Goal: Task Accomplishment & Management: Manage account settings

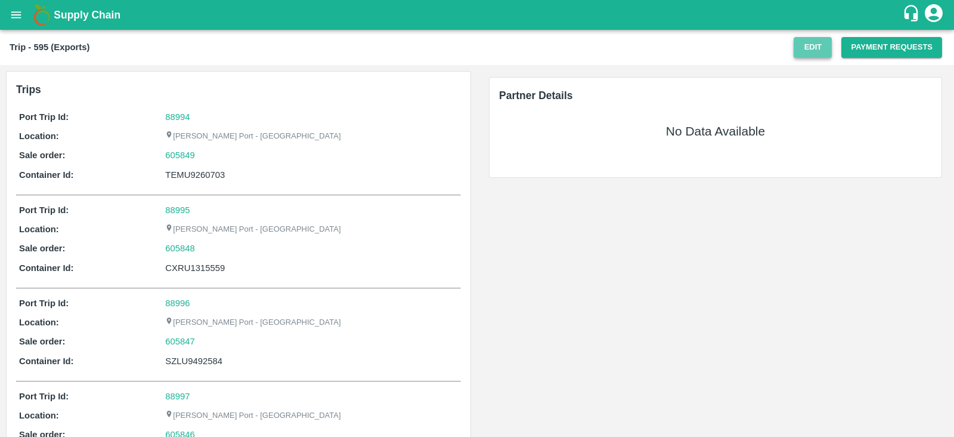
click at [820, 50] on button "Edit" at bounding box center [813, 47] width 38 height 21
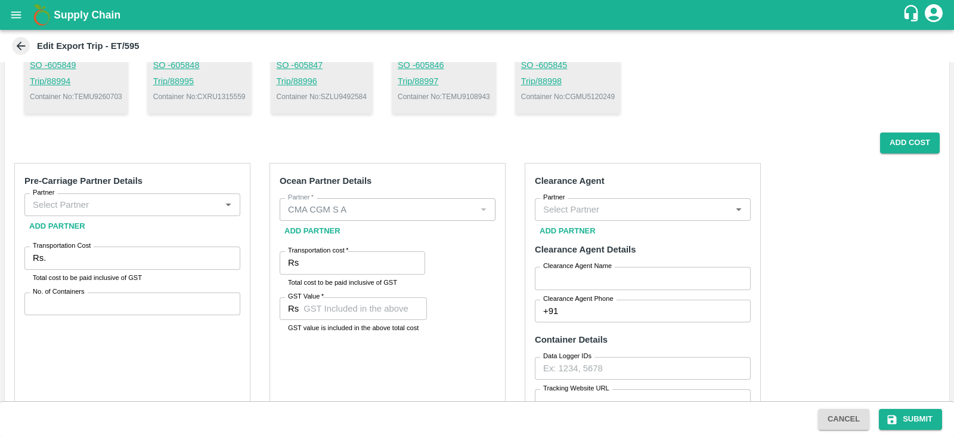
scroll to position [147, 0]
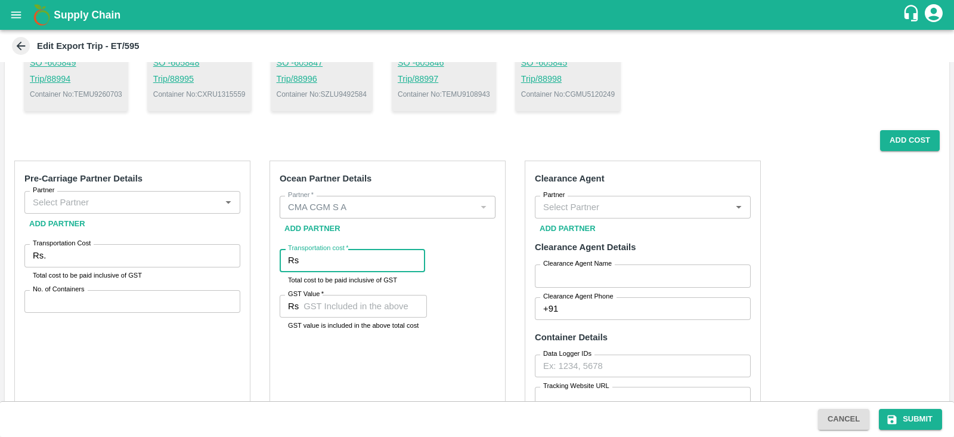
click at [369, 270] on input "Transportation cost   *" at bounding box center [365, 260] width 122 height 23
paste input "208576.86"
type input "208576.86"
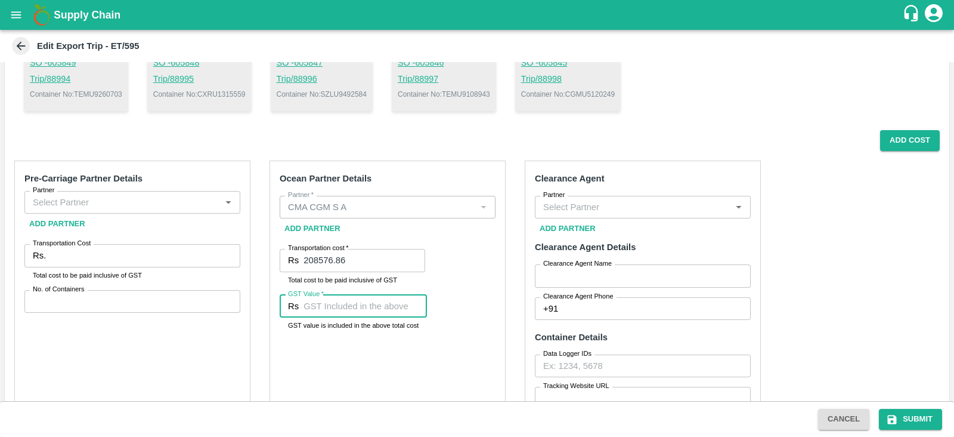
click at [370, 305] on input "GST Value   *" at bounding box center [365, 306] width 123 height 23
paste input "208576.86"
type input "208576.86"
paste input "31816.81"
type input "31816.81"
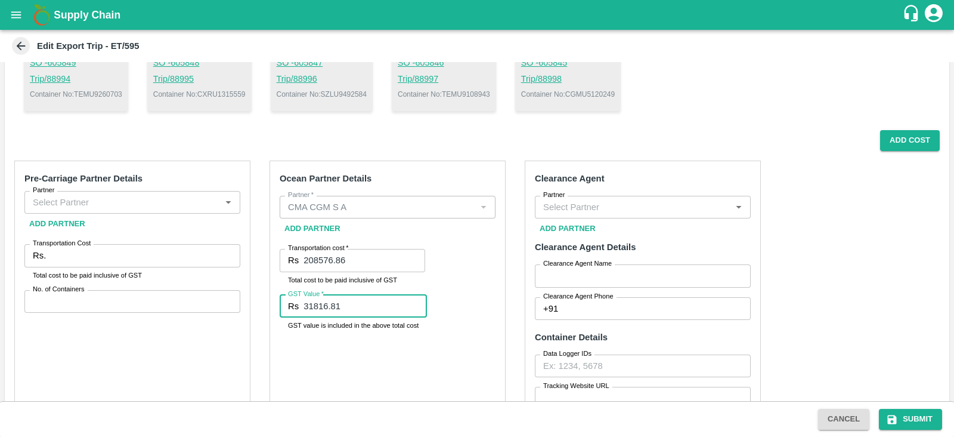
click at [153, 198] on input "Partner" at bounding box center [122, 202] width 189 height 16
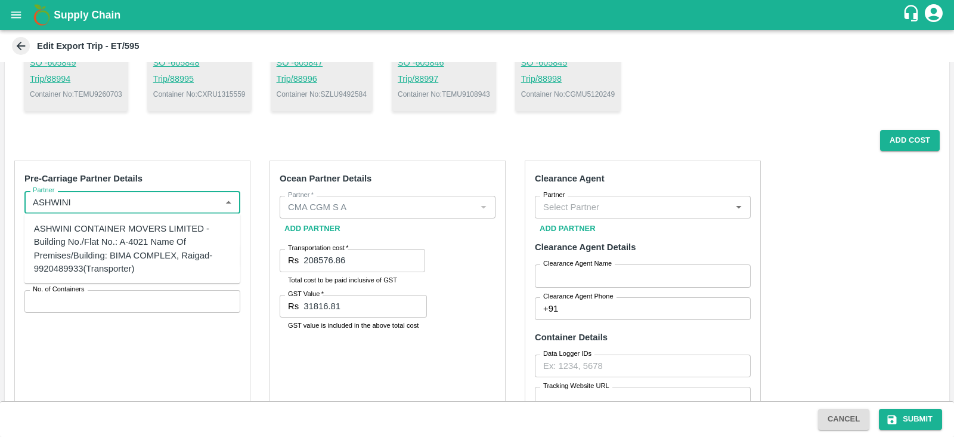
click at [145, 246] on div "ASHWINI CONTAINER MOVERS LIMITED -Building No./Flat No.: A-4021 Name Of Premise…" at bounding box center [132, 248] width 197 height 53
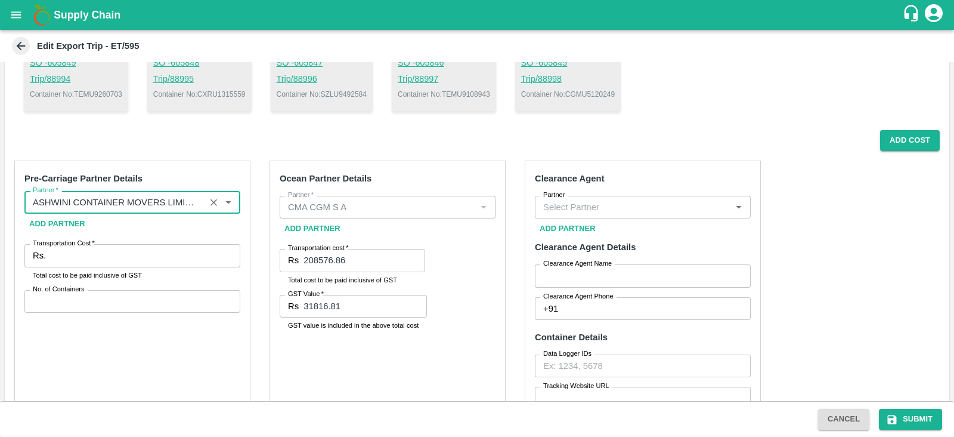
type input "ASHWINI CONTAINER MOVERS LIMITED -Building No./Flat No.: A-4021 Name Of Premise…"
click at [147, 255] on input "Transportation Cost   *" at bounding box center [146, 255] width 190 height 23
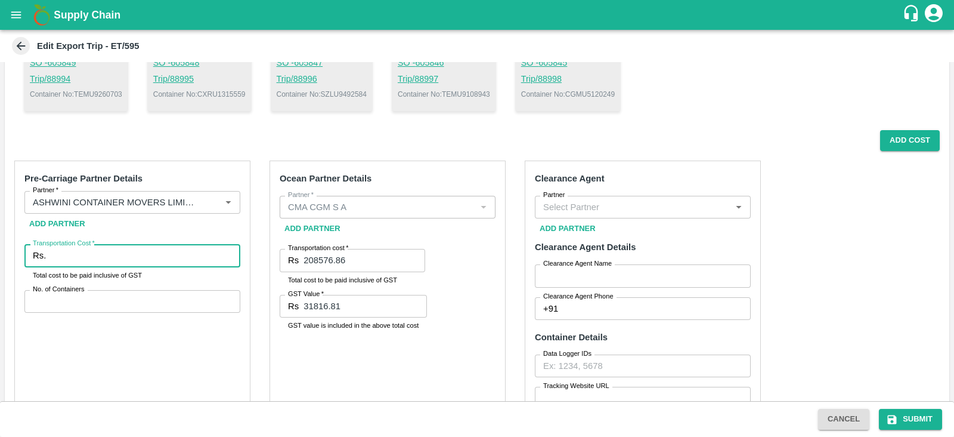
scroll to position [86, 0]
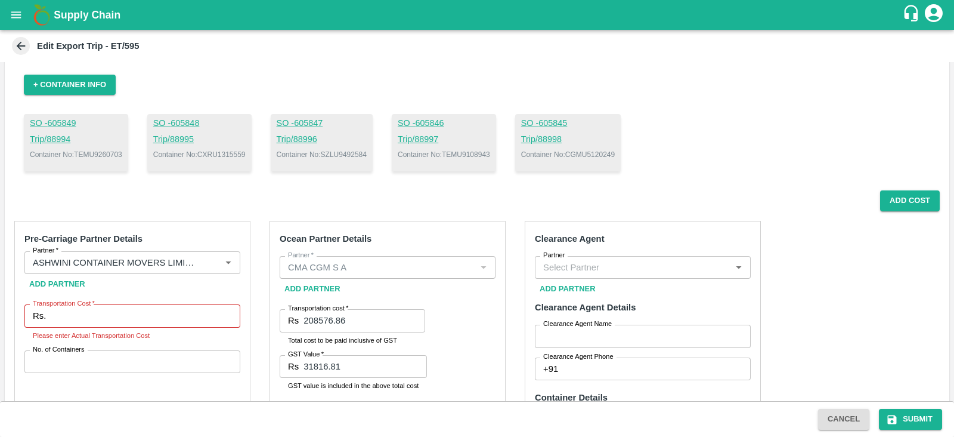
click at [467, 152] on p "Container No: TEMU9108943" at bounding box center [444, 154] width 92 height 11
copy p "TEMU9108943"
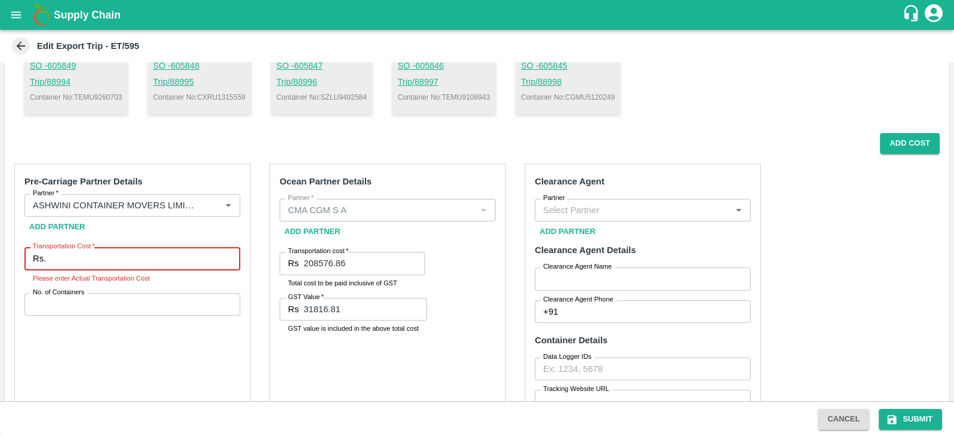
click at [183, 255] on input "Transportation Cost   *" at bounding box center [146, 258] width 190 height 23
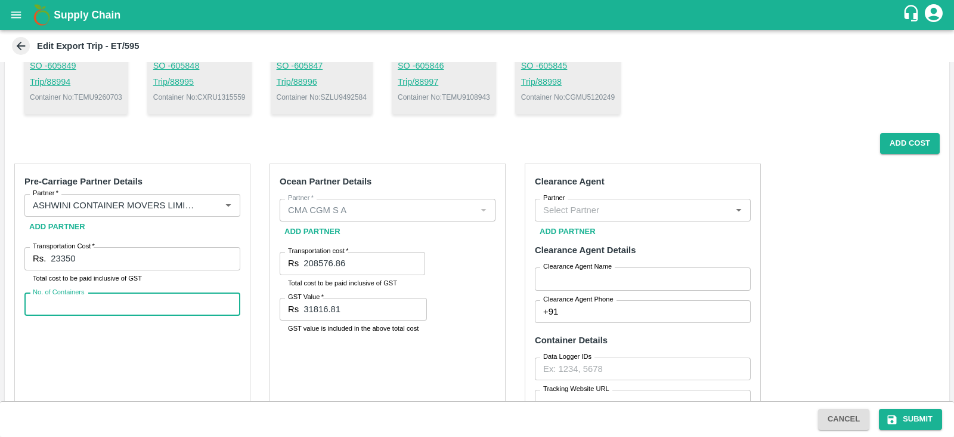
click at [122, 309] on input "No. of Containers" at bounding box center [132, 304] width 216 height 23
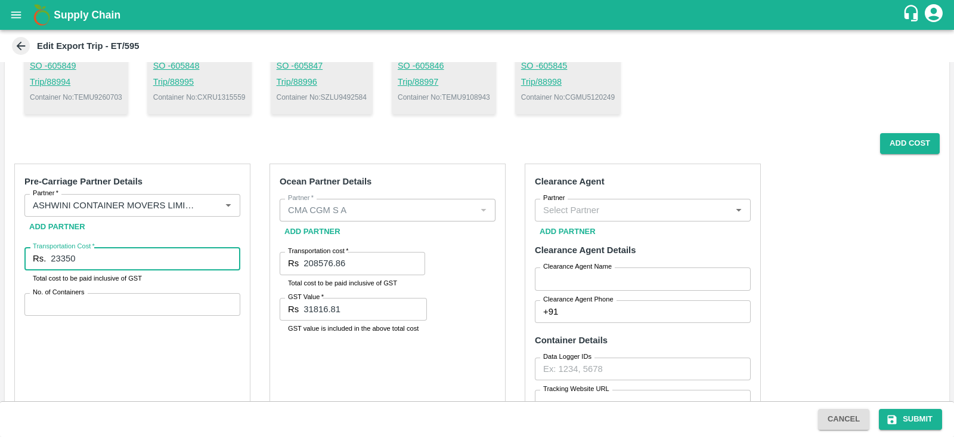
click at [68, 257] on input "23350" at bounding box center [146, 258] width 190 height 23
click at [152, 261] on input "233570" at bounding box center [146, 258] width 190 height 23
type input "233570"
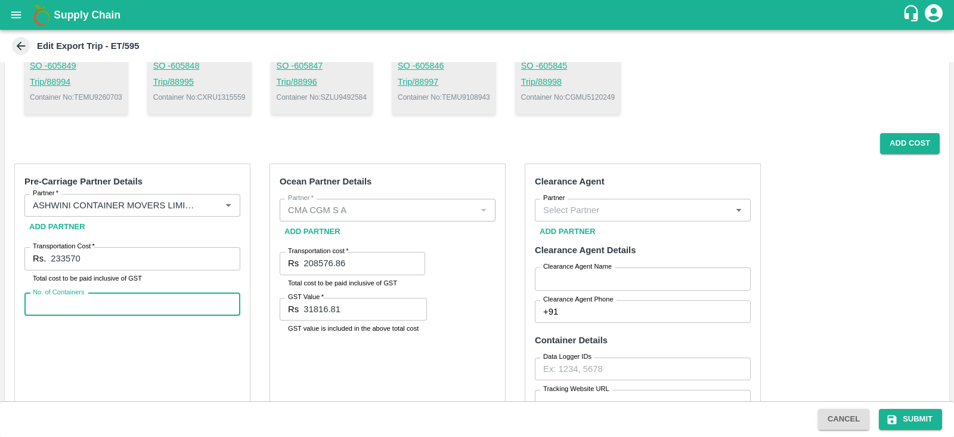
click at [127, 308] on input "No. of Containers" at bounding box center [132, 304] width 216 height 23
type input "5"
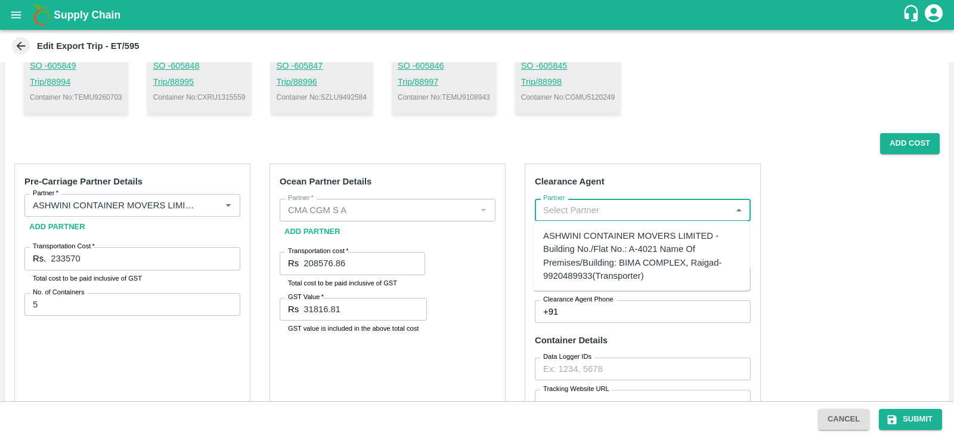
click at [559, 212] on input "Partner" at bounding box center [633, 210] width 189 height 16
click at [585, 233] on div "BGS LOGISTICS PRIVITE LIMITED -[STREET_ADDRESS] -9372736823(Transporter)" at bounding box center [641, 242] width 197 height 27
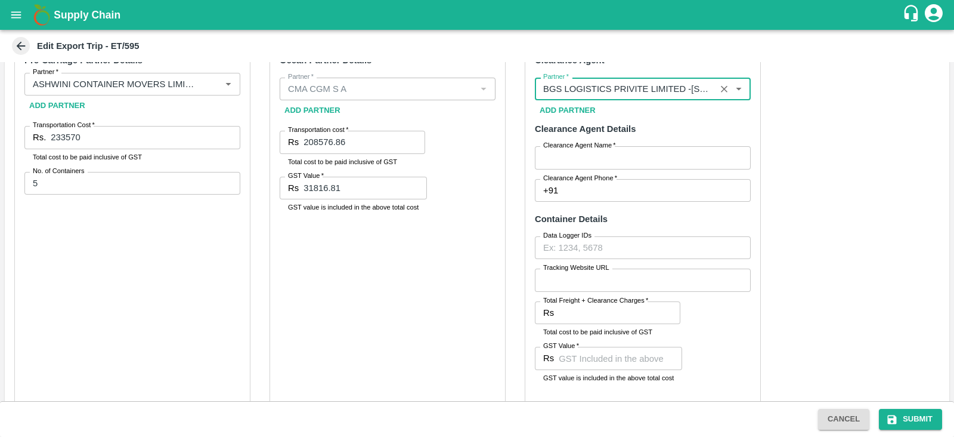
scroll to position [266, 0]
type input "BGS LOGISTICS PRIVITE LIMITED -[STREET_ADDRESS] -9372736823(Transporter)"
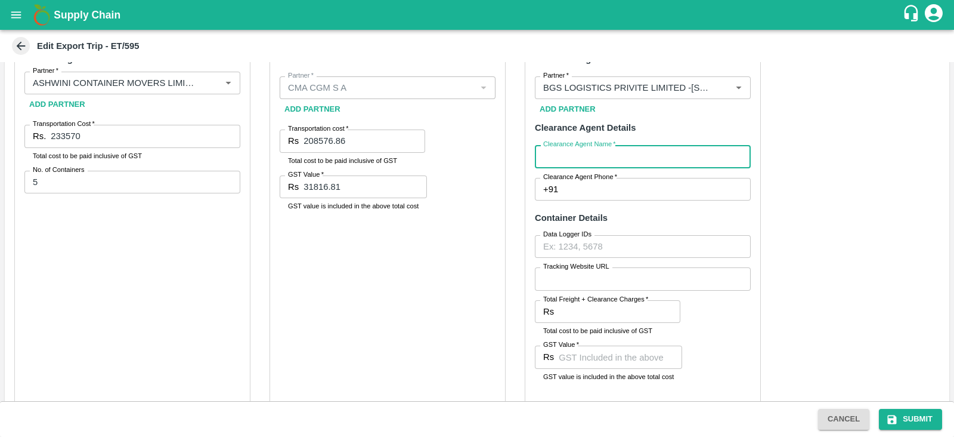
click at [600, 156] on input "Clearance Agent Name   *" at bounding box center [643, 156] width 216 height 23
type input "BGS"
click at [601, 194] on input "Clearance Agent Phone   *" at bounding box center [657, 189] width 188 height 23
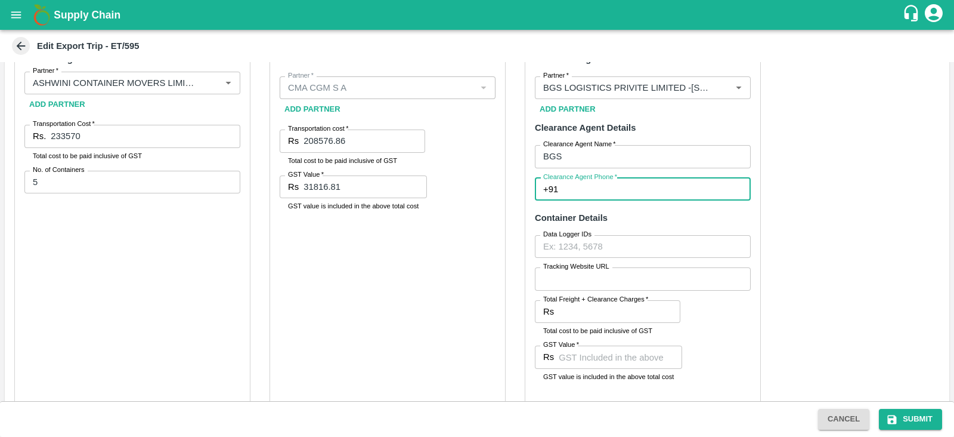
type input "9372736823"
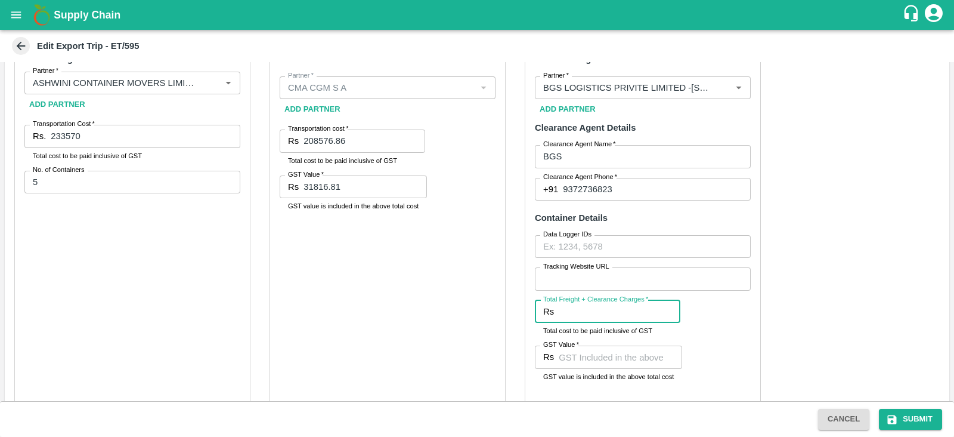
click at [588, 307] on input "Total Freight + Clearance Charges   *" at bounding box center [620, 311] width 122 height 23
paste input "3780"
type input "3780"
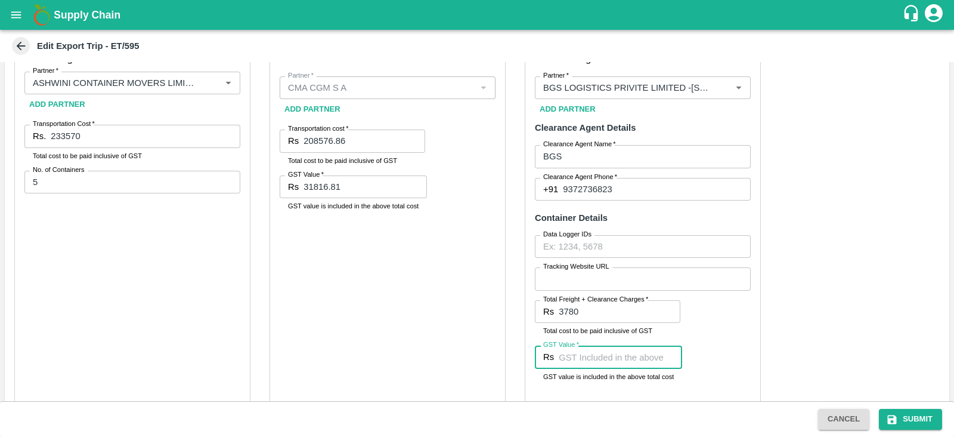
click at [580, 356] on input "GST Value   *" at bounding box center [620, 356] width 123 height 23
paste input "3780"
type input "3780"
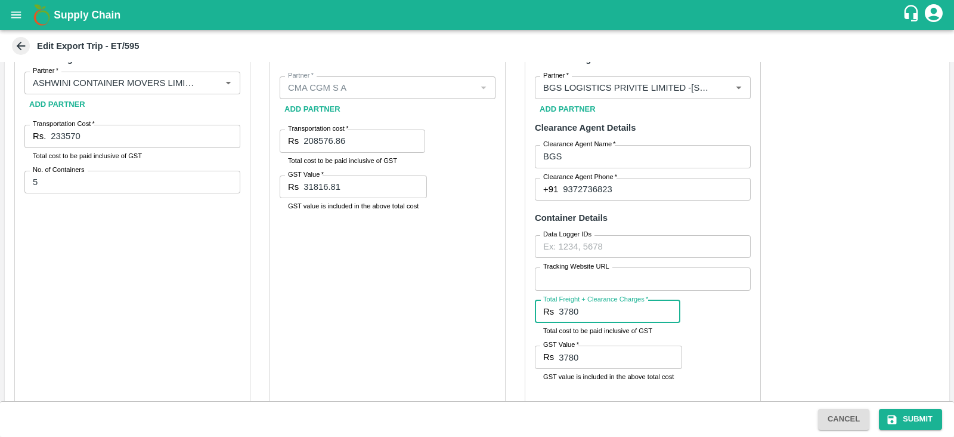
click at [605, 306] on input "3780" at bounding box center [620, 311] width 122 height 23
paste input "24"
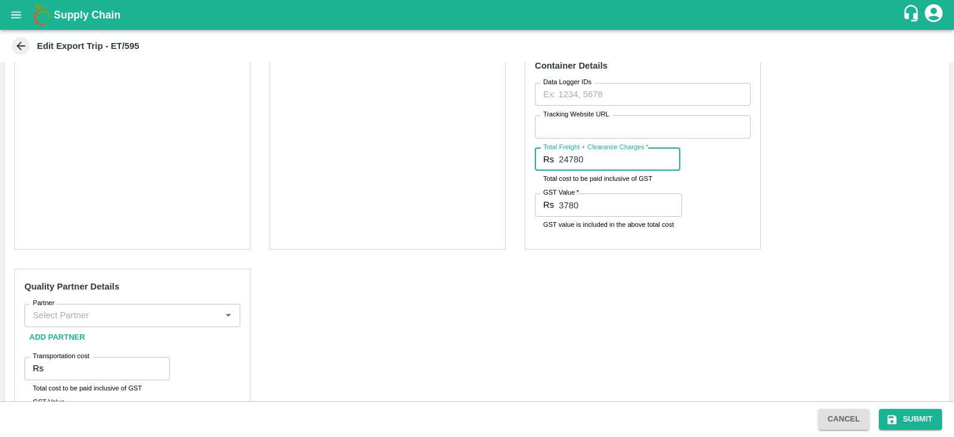
scroll to position [489, 0]
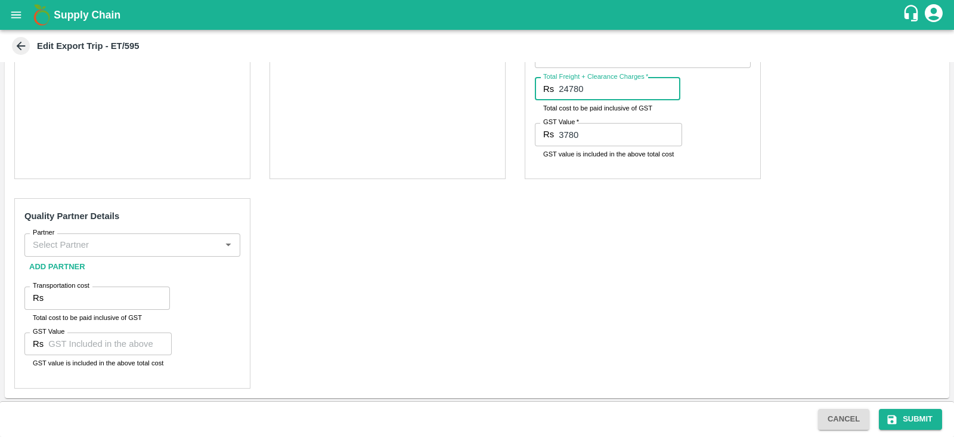
type input "24780"
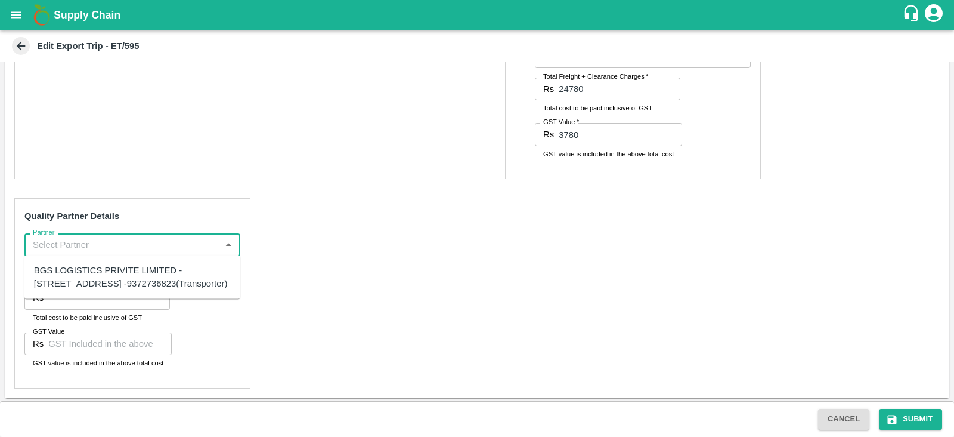
click at [128, 243] on input "Partner" at bounding box center [122, 245] width 189 height 16
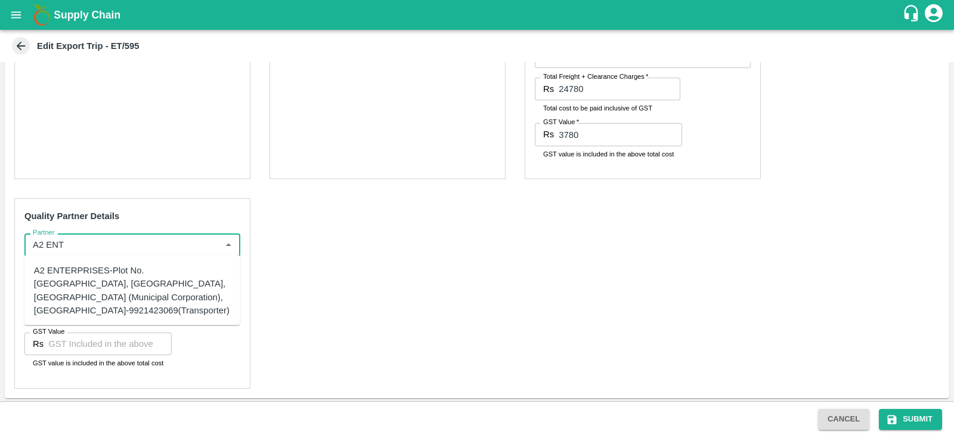
click at [126, 304] on div "A2 ENTERPRISES-Plot No.[GEOGRAPHIC_DATA], [GEOGRAPHIC_DATA], [GEOGRAPHIC_DATA] …" at bounding box center [132, 290] width 197 height 53
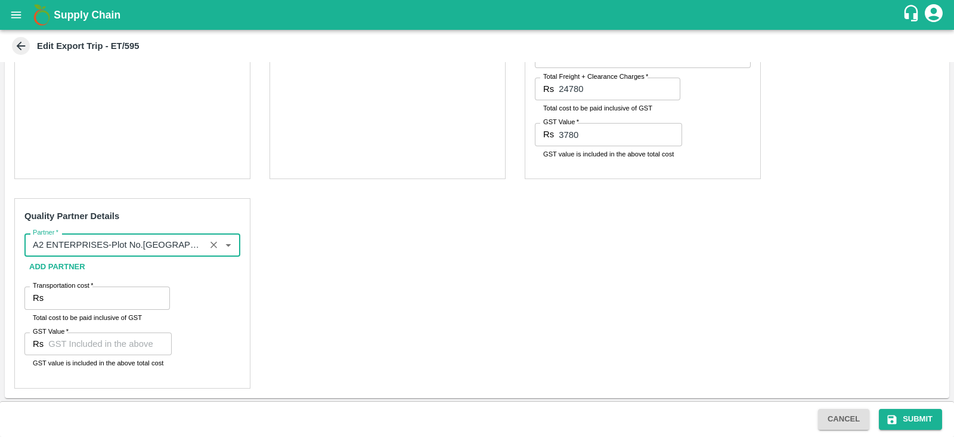
type input "A2 ENTERPRISES-Plot No.[GEOGRAPHIC_DATA], [GEOGRAPHIC_DATA], [GEOGRAPHIC_DATA] …"
click at [112, 302] on input "Transportation cost   *" at bounding box center [109, 297] width 122 height 23
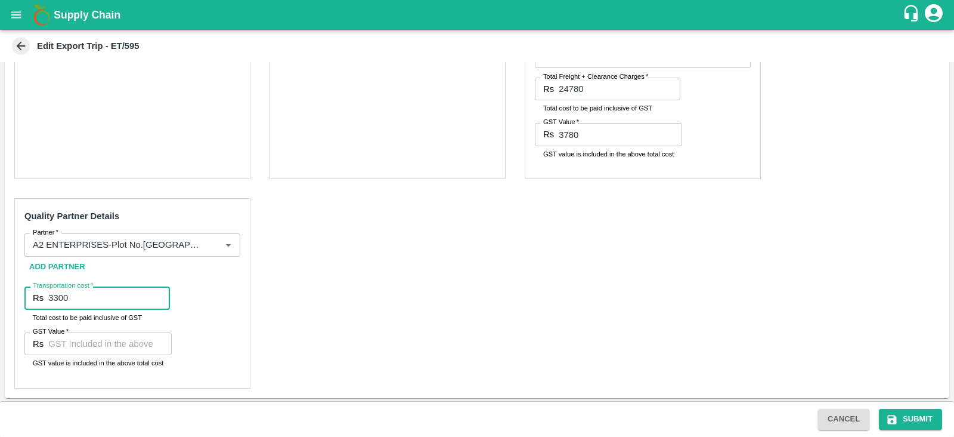
type input "3300"
click at [76, 350] on input "GST Value   *" at bounding box center [109, 343] width 123 height 23
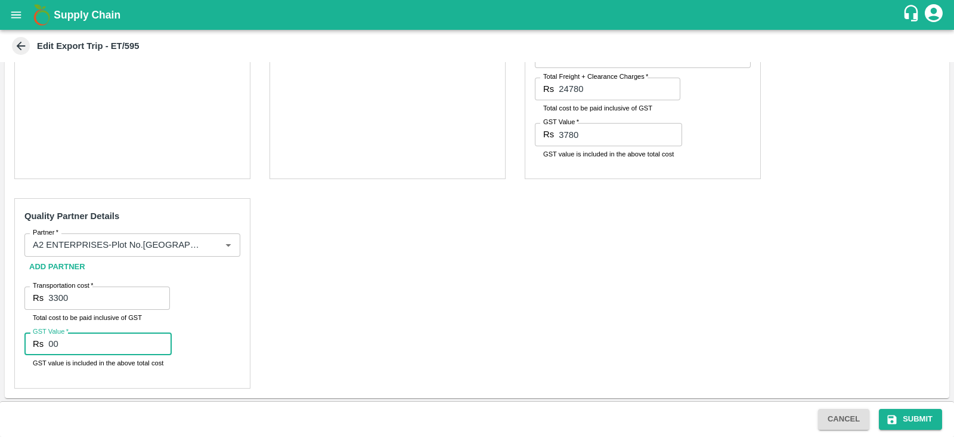
type input "00"
click at [322, 327] on div "Pre-Carriage Partner Details Partner   * Partner   * Add Partner Transportation…" at bounding box center [477, 103] width 945 height 589
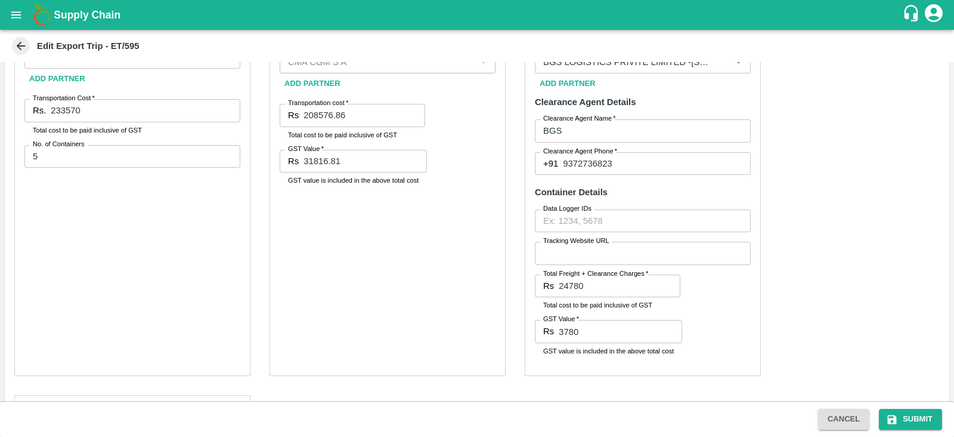
scroll to position [235, 0]
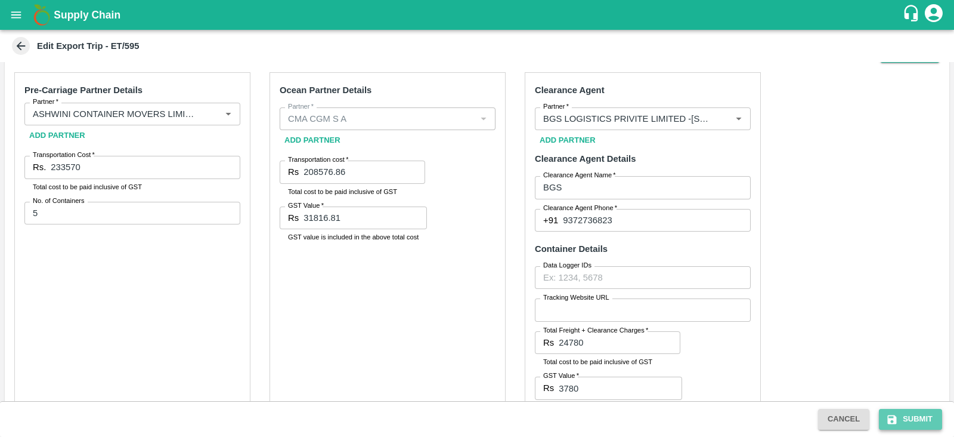
click at [925, 414] on button "Submit" at bounding box center [910, 419] width 63 height 21
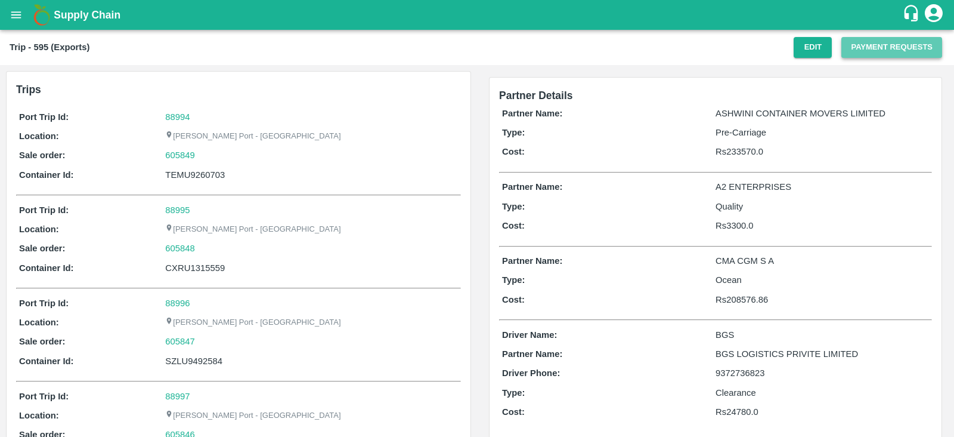
click at [871, 46] on button "Payment Requests" at bounding box center [892, 47] width 101 height 21
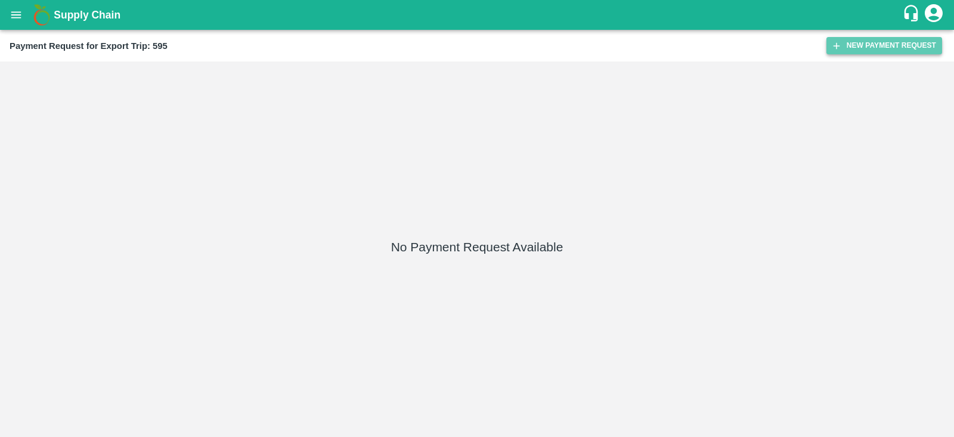
click at [845, 46] on button "New Payment Request" at bounding box center [885, 45] width 116 height 17
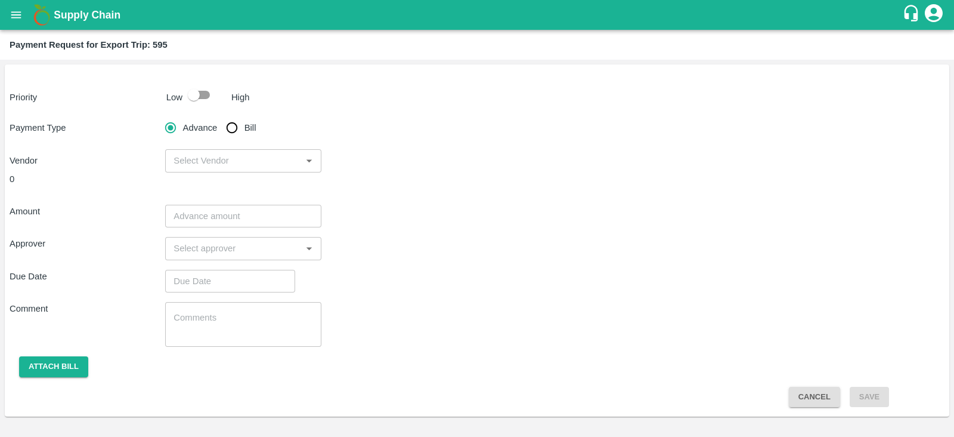
click at [209, 163] on input "input" at bounding box center [233, 161] width 129 height 16
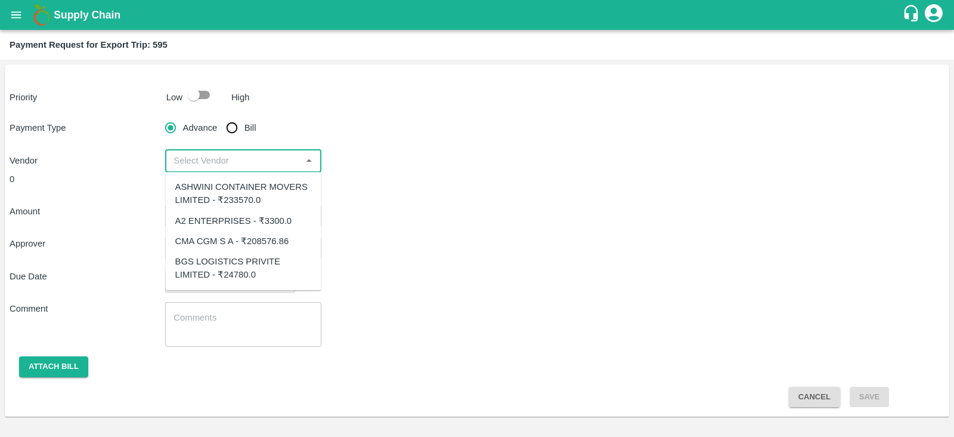
click at [218, 237] on div "CMA CGM S A - ₹208576.86" at bounding box center [232, 240] width 114 height 13
type input "CMA CGM S A - ₹208576.86"
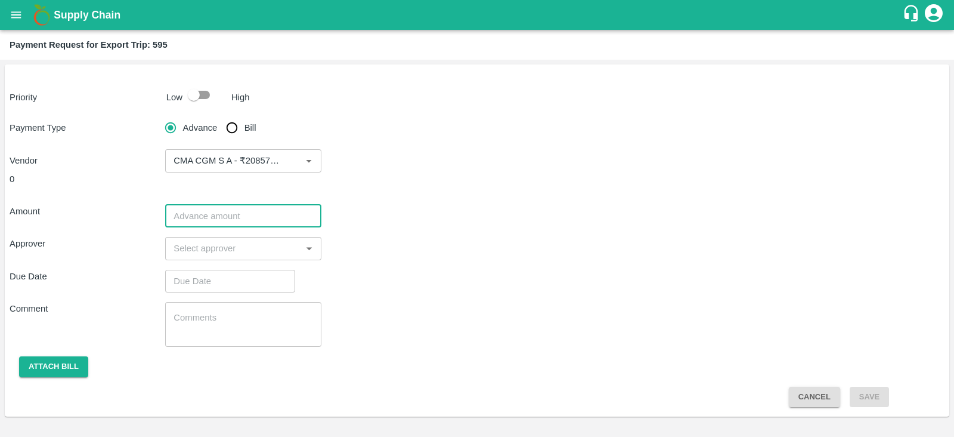
click at [262, 222] on input "number" at bounding box center [243, 216] width 156 height 23
paste input "208576.86"
type input "208576.86"
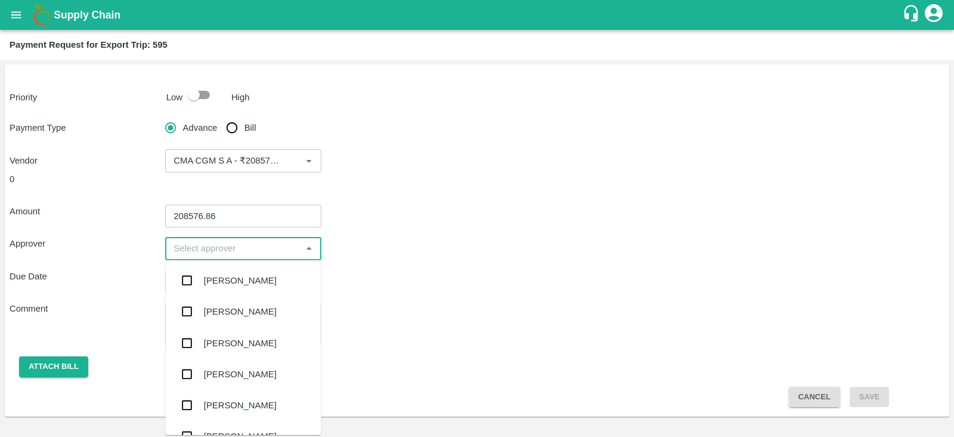
click at [218, 248] on input "input" at bounding box center [233, 248] width 129 height 16
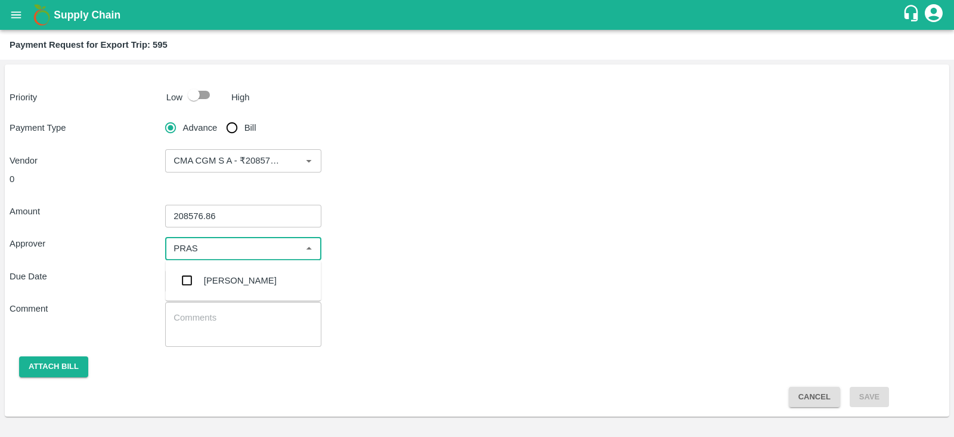
type input "PRASA"
click at [230, 280] on div "[PERSON_NAME]" at bounding box center [240, 280] width 73 height 13
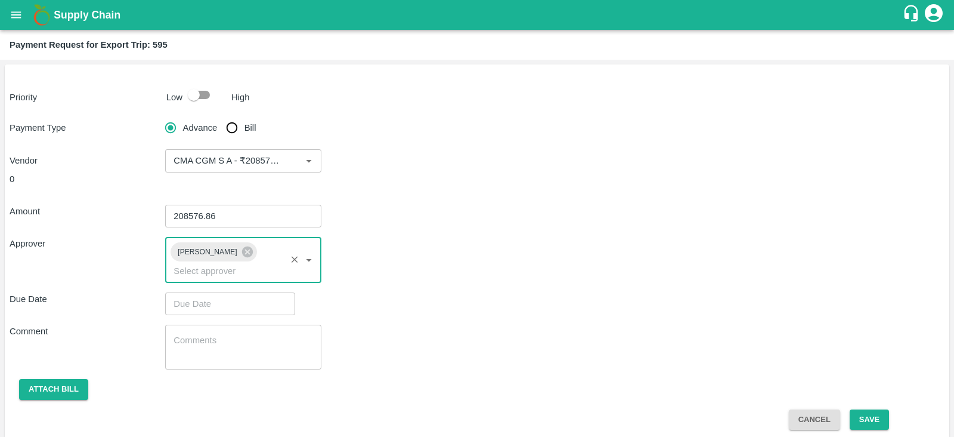
type input "DD/MM/YYYY hh:mm aa"
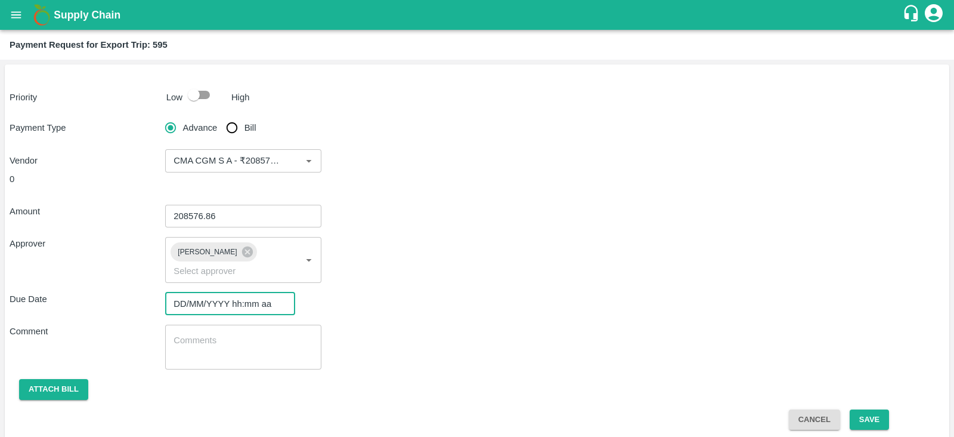
click at [209, 292] on input "DD/MM/YYYY hh:mm aa" at bounding box center [226, 303] width 122 height 23
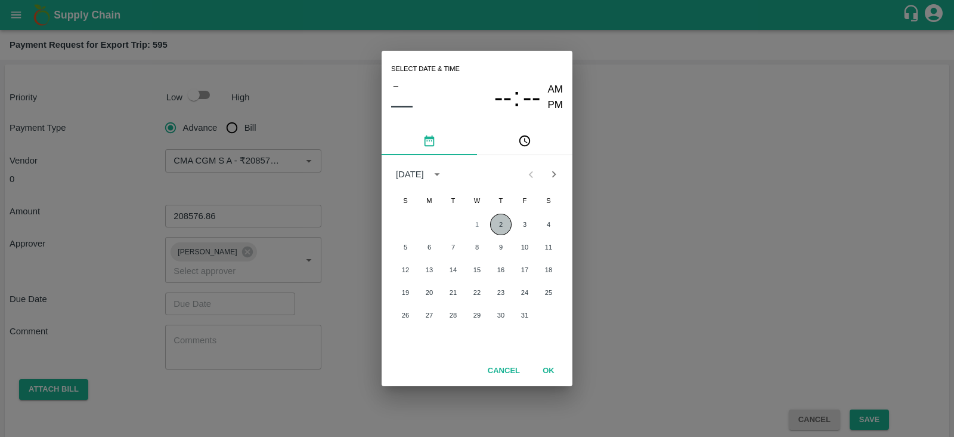
click at [496, 216] on button "2" at bounding box center [500, 224] width 21 height 21
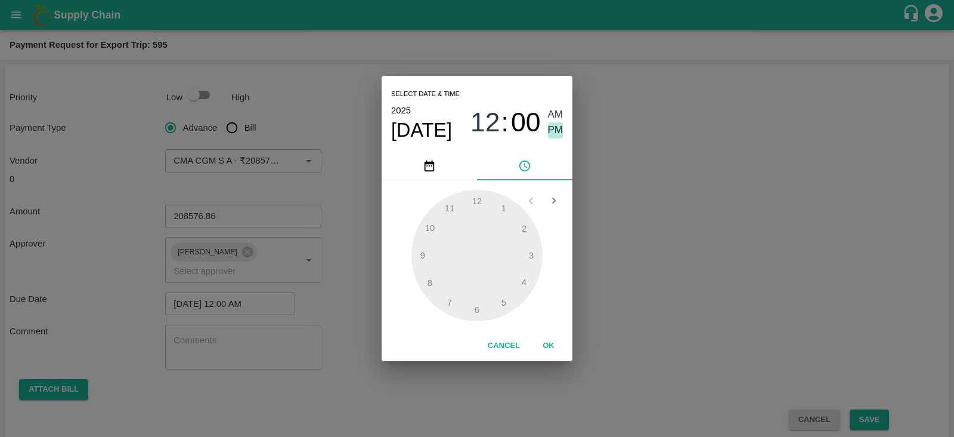
click at [552, 125] on span "PM" at bounding box center [556, 130] width 16 height 16
click at [432, 230] on div at bounding box center [477, 255] width 131 height 131
type input "[DATE] 10:00 PM"
click at [552, 341] on button "OK" at bounding box center [549, 345] width 38 height 21
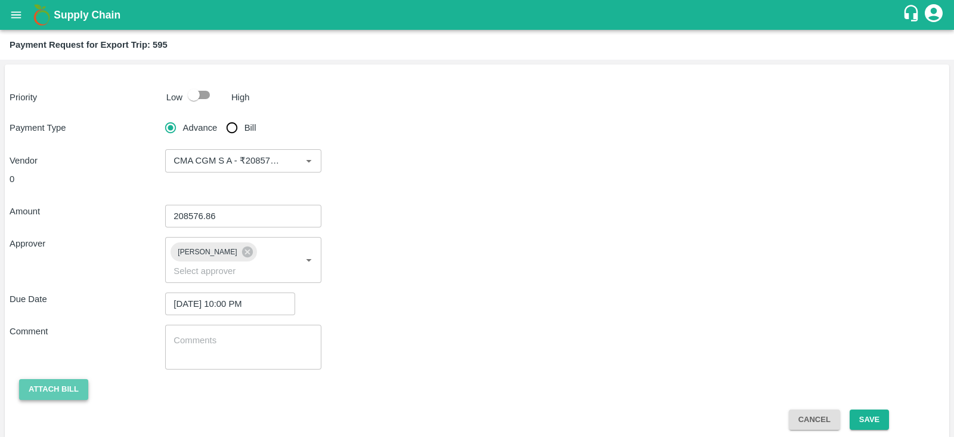
click at [50, 379] on button "Attach bill" at bounding box center [53, 389] width 69 height 21
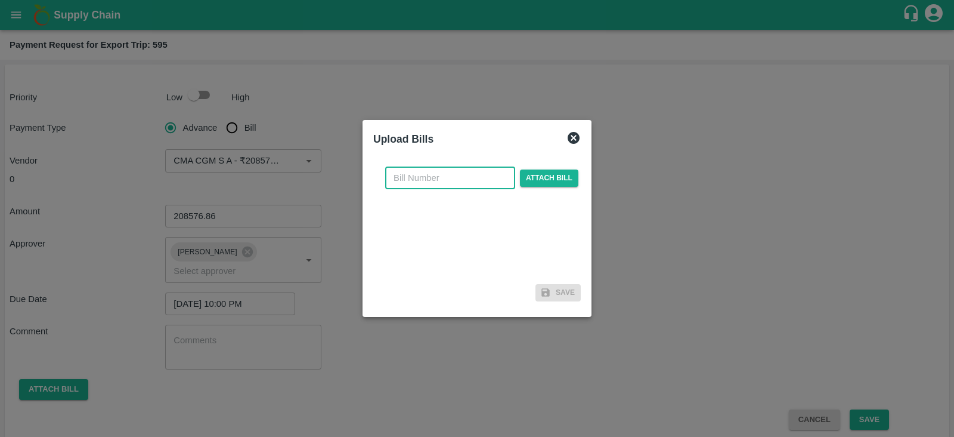
click at [457, 174] on input "text" at bounding box center [450, 177] width 130 height 23
paste input "INEMHC26077400"
type input "INEMHC26077400"
click at [553, 172] on span "Attach bill" at bounding box center [549, 177] width 58 height 17
click at [0, 0] on input "Attach bill" at bounding box center [0, 0] width 0 height 0
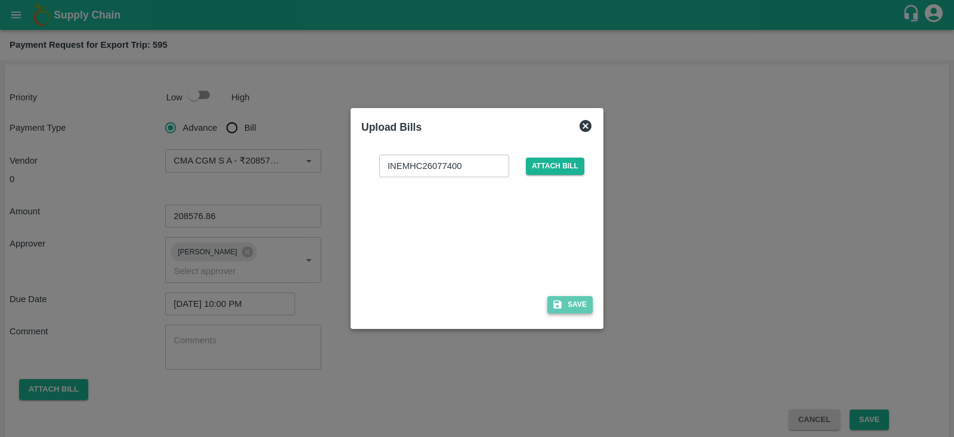
click at [579, 300] on button "Save" at bounding box center [570, 304] width 45 height 17
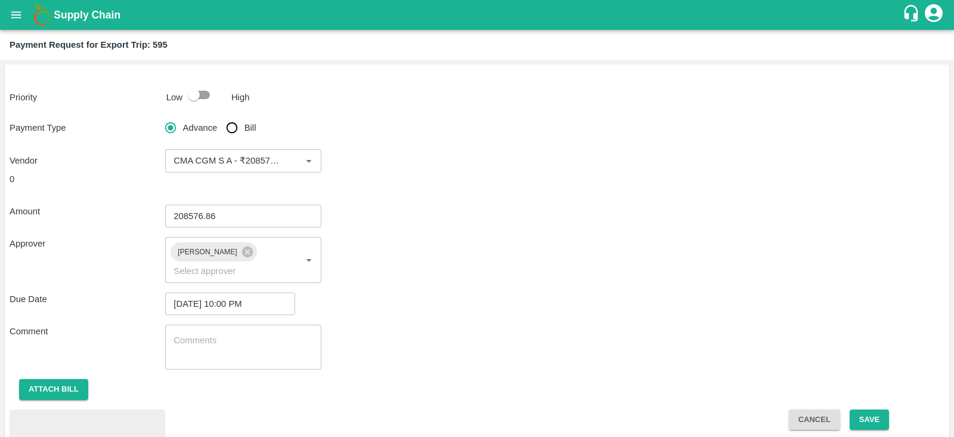
scroll to position [55, 0]
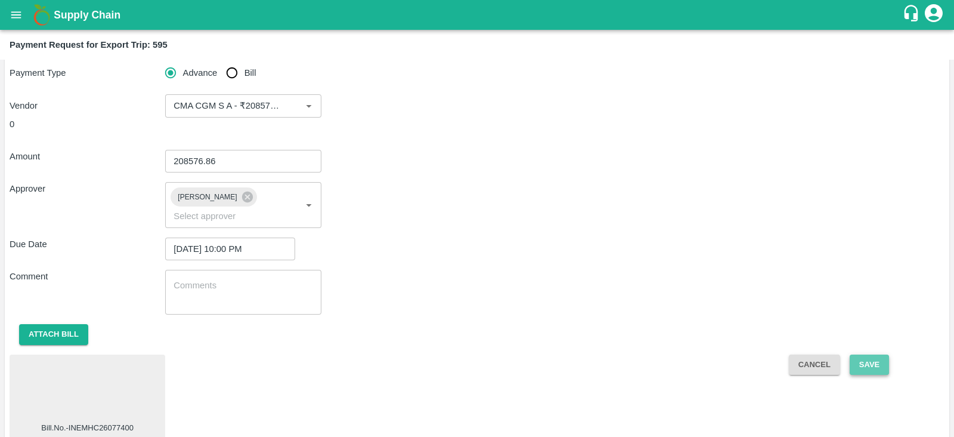
click at [869, 354] on button "Save" at bounding box center [869, 364] width 39 height 21
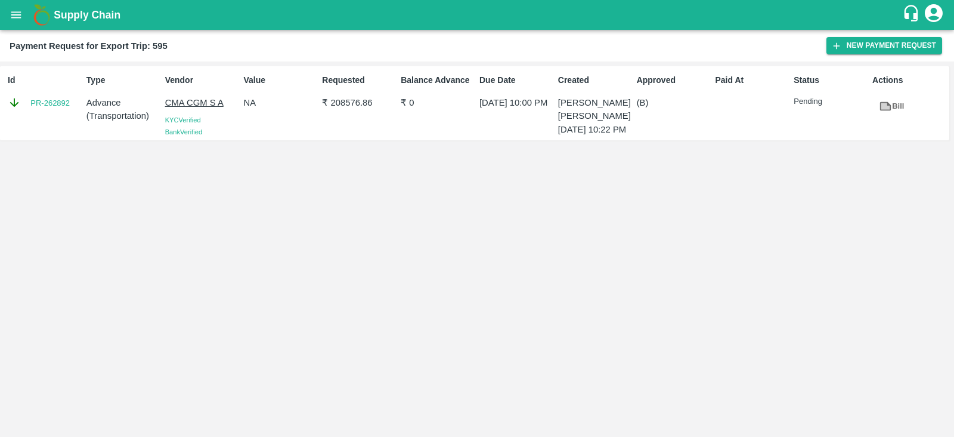
click at [54, 123] on div "Id PR-262892" at bounding box center [42, 103] width 79 height 68
copy link "PR-262892"
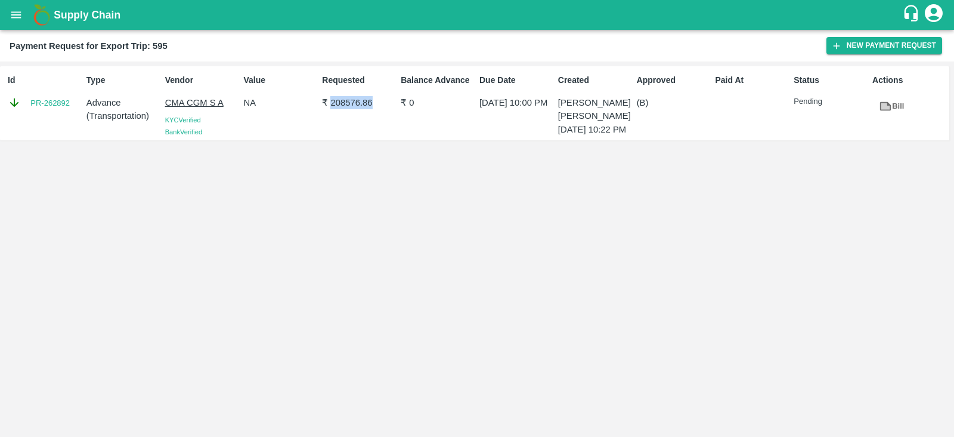
drag, startPoint x: 329, startPoint y: 102, endPoint x: 376, endPoint y: 104, distance: 46.6
click at [376, 104] on p "₹ 208576.86" at bounding box center [359, 102] width 74 height 13
copy p "208576.86"
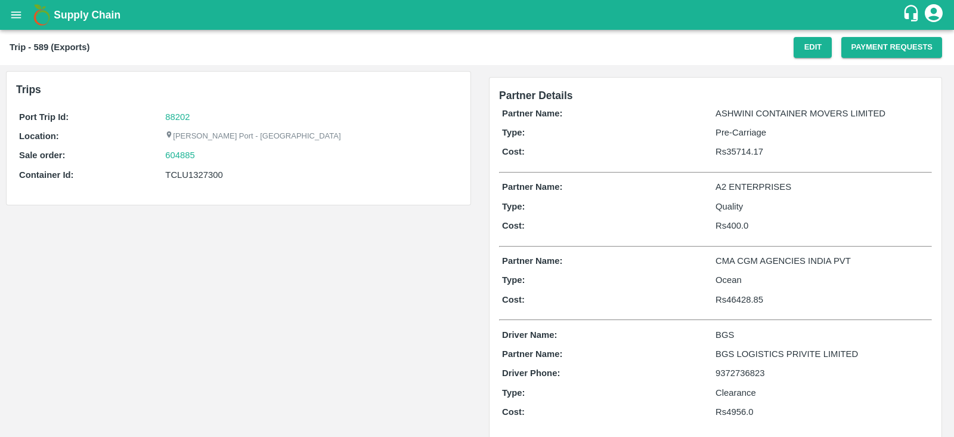
scroll to position [17, 0]
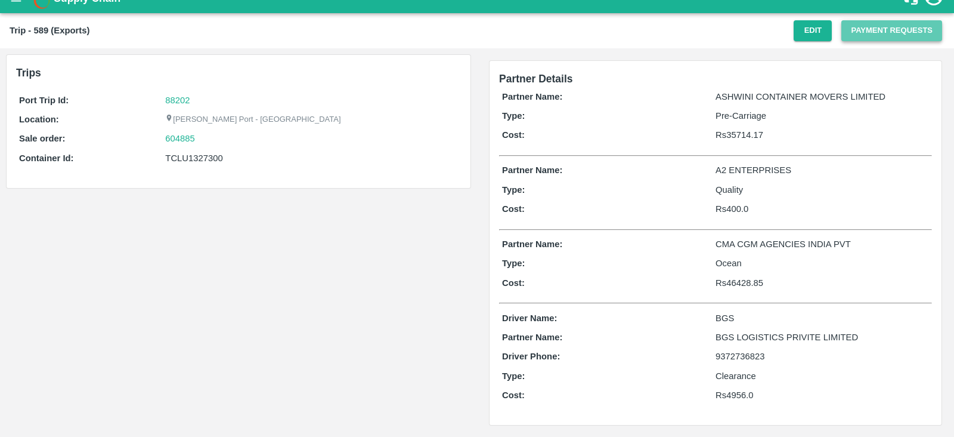
click at [883, 33] on button "Payment Requests" at bounding box center [892, 30] width 101 height 21
